Goal: Transaction & Acquisition: Purchase product/service

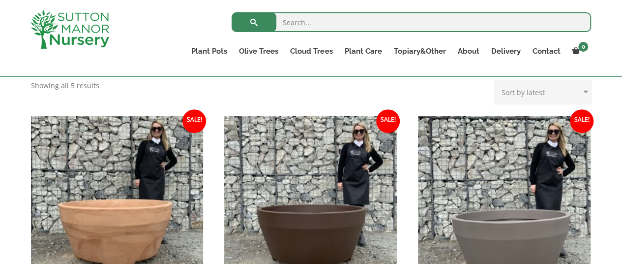
scroll to position [197, 0]
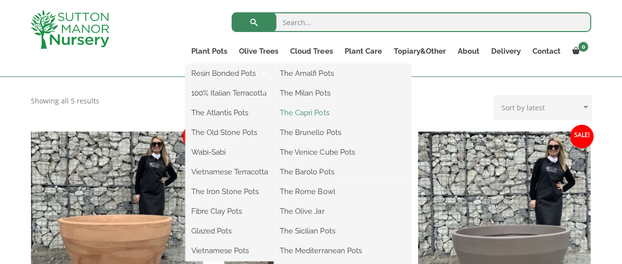
click at [304, 113] on link "The Capri Pots" at bounding box center [342, 112] width 137 height 15
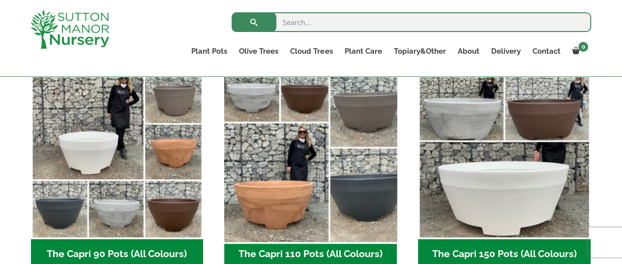
scroll to position [541, 0]
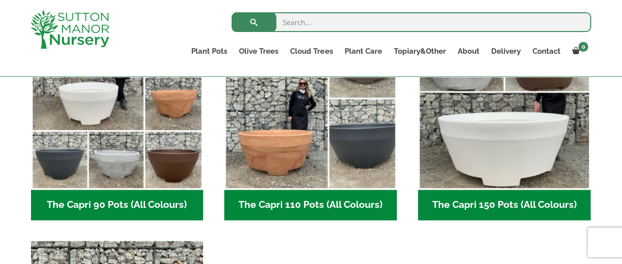
click at [145, 199] on h2 "The Capri 90 Pots (All Colours) (6)" at bounding box center [117, 204] width 173 height 30
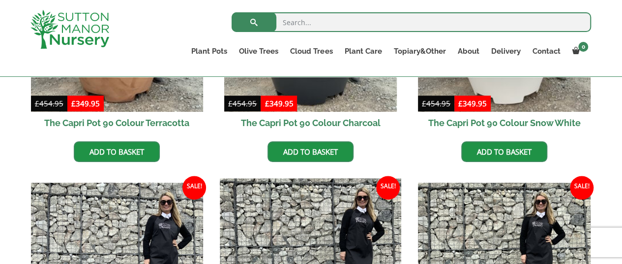
scroll to position [394, 0]
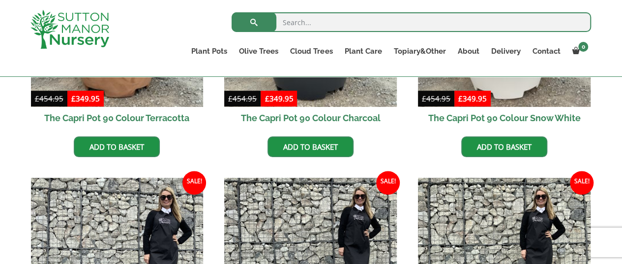
click at [368, 118] on h2 "The Capri Pot 90 Colour Charcoal" at bounding box center [310, 118] width 173 height 22
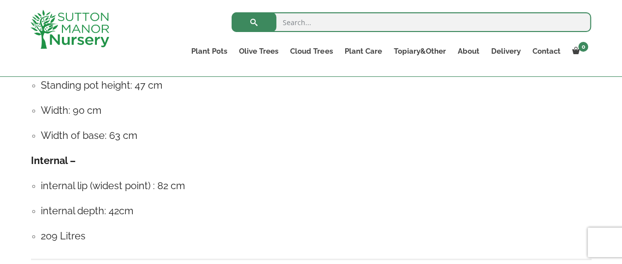
scroll to position [639, 0]
